Goal: Information Seeking & Learning: Understand process/instructions

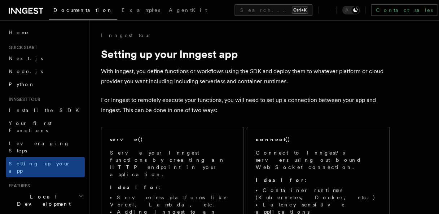
scroll to position [40, 0]
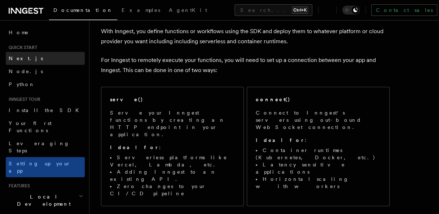
click at [60, 57] on link "Next.js" at bounding box center [45, 58] width 79 height 13
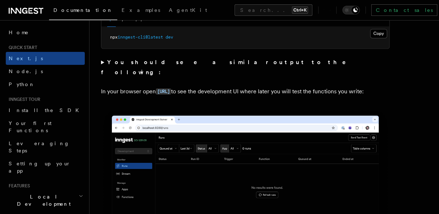
scroll to position [557, 0]
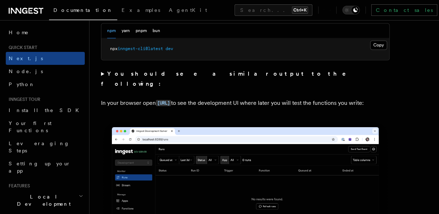
scroll to position [40, 0]
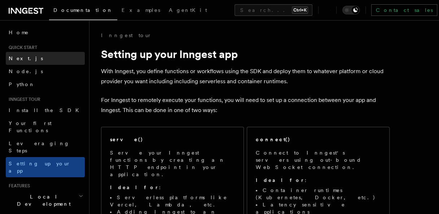
click at [35, 61] on link "Next.js" at bounding box center [45, 58] width 79 height 13
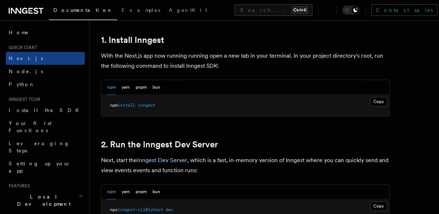
scroll to position [395, 0]
click at [384, 101] on button "Copy Copied" at bounding box center [378, 101] width 17 height 9
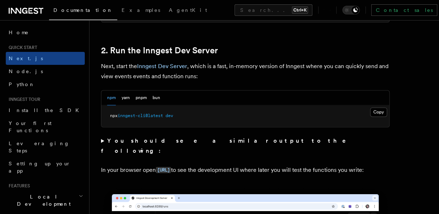
scroll to position [488, 0]
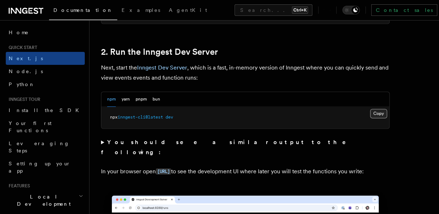
click at [376, 113] on button "Copy Copied" at bounding box center [378, 113] width 17 height 9
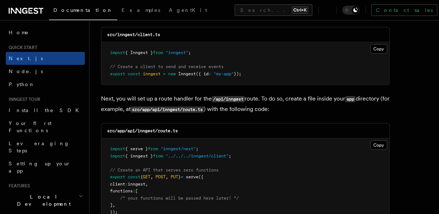
scroll to position [950, 0]
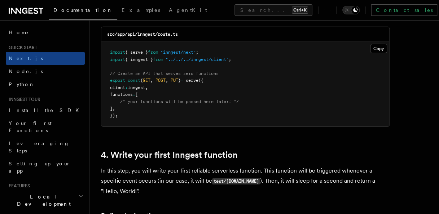
scroll to position [1043, 0]
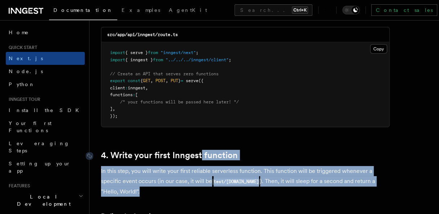
drag, startPoint x: 343, startPoint y: 189, endPoint x: 202, endPoint y: 153, distance: 144.9
click at [202, 153] on link "4. Write your first Inngest function" at bounding box center [169, 155] width 137 height 10
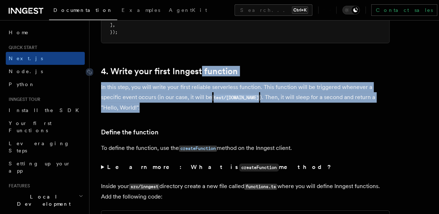
scroll to position [1158, 0]
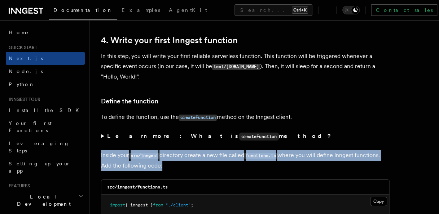
click at [202, 153] on p "Inside your src/inngest directory create a new file called functions.ts where y…" at bounding box center [245, 160] width 288 height 21
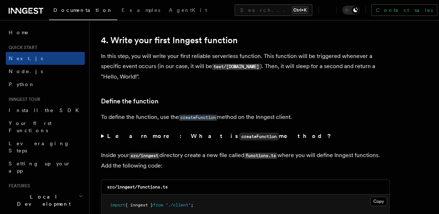
drag, startPoint x: 202, startPoint y: 153, endPoint x: 274, endPoint y: 132, distance: 75.1
click at [274, 132] on summary "Learn more: What is createFunction method?" at bounding box center [245, 136] width 288 height 10
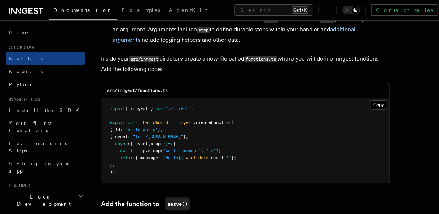
scroll to position [1372, 0]
